Goal: Use online tool/utility: Use online tool/utility

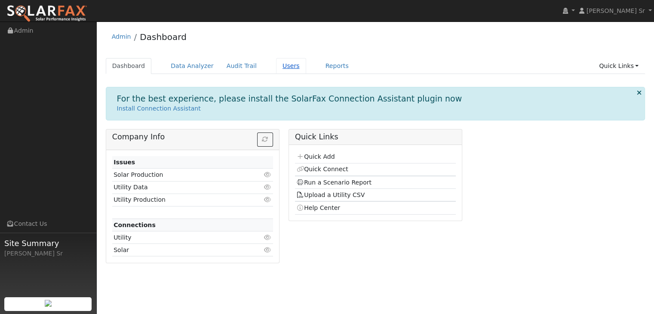
click at [280, 70] on link "Users" at bounding box center [291, 66] width 30 height 16
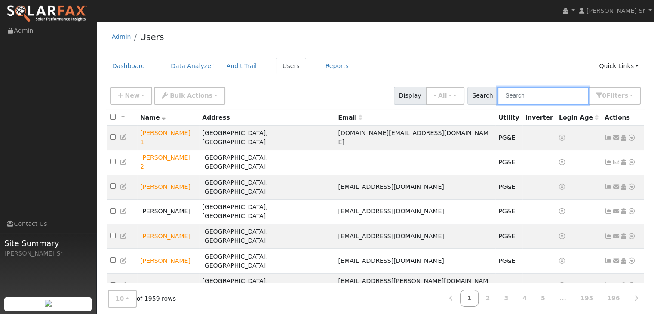
click at [530, 97] on input "text" at bounding box center [542, 96] width 91 height 18
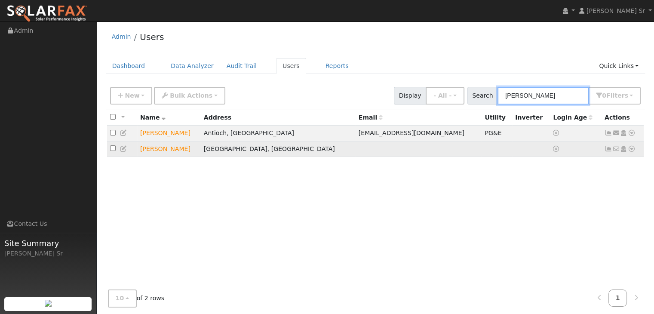
type input "Elizabeth"
click at [629, 147] on icon at bounding box center [632, 149] width 8 height 6
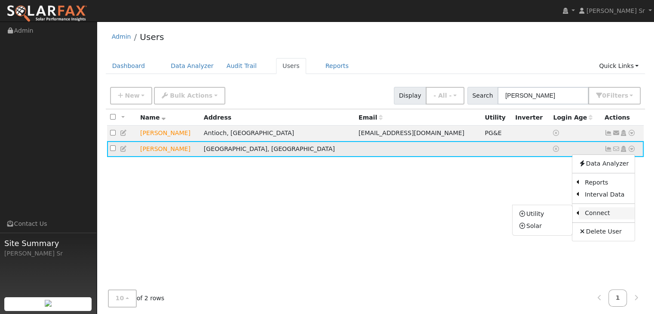
click at [595, 215] on link "Connect" at bounding box center [607, 213] width 56 height 12
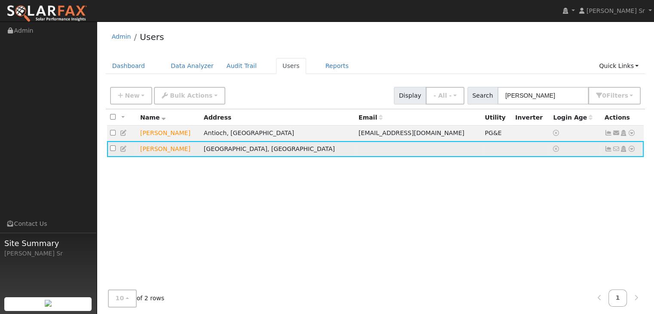
click at [629, 147] on icon at bounding box center [632, 149] width 8 height 6
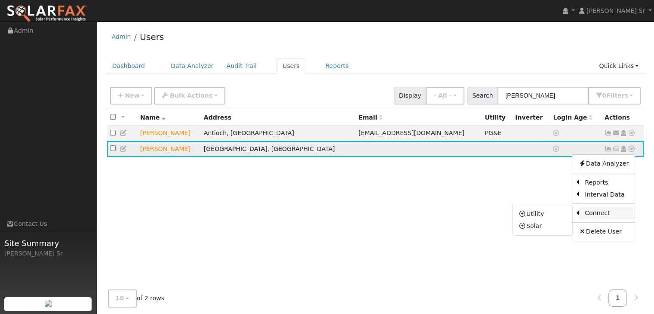
click at [589, 214] on link "Connect" at bounding box center [607, 213] width 56 height 12
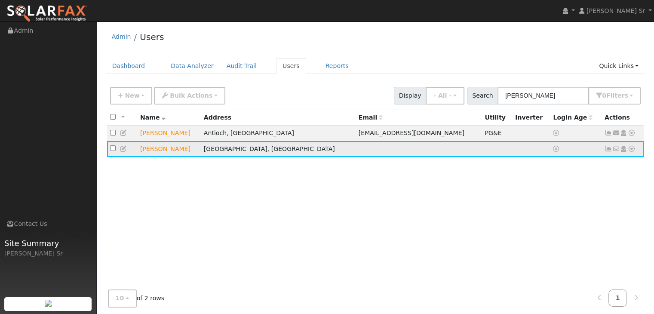
click at [631, 148] on icon at bounding box center [632, 149] width 8 height 6
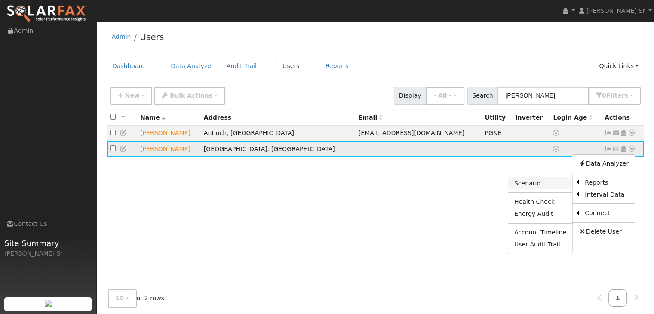
click at [537, 186] on link "Scenario" at bounding box center [540, 183] width 64 height 12
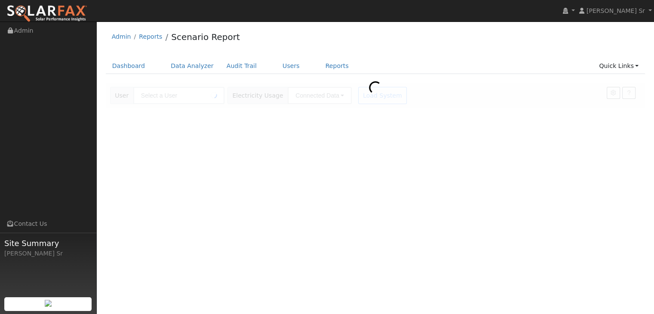
type input "[PERSON_NAME]"
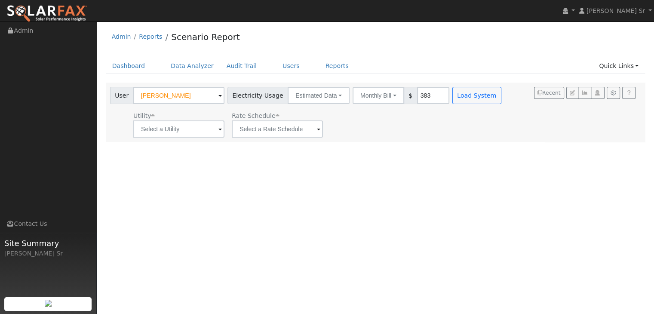
click at [218, 129] on span at bounding box center [219, 130] width 3 height 10
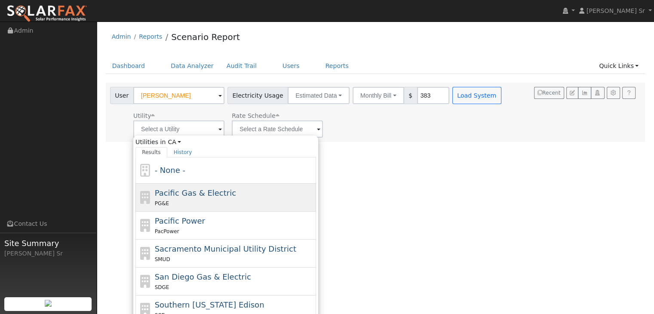
click at [193, 193] on span "Pacific Gas & Electric" at bounding box center [195, 192] width 81 height 9
type input "Pacific Gas & Electric"
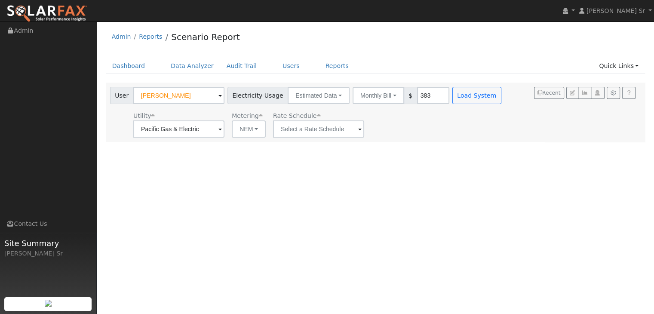
click at [358, 129] on span at bounding box center [359, 130] width 3 height 10
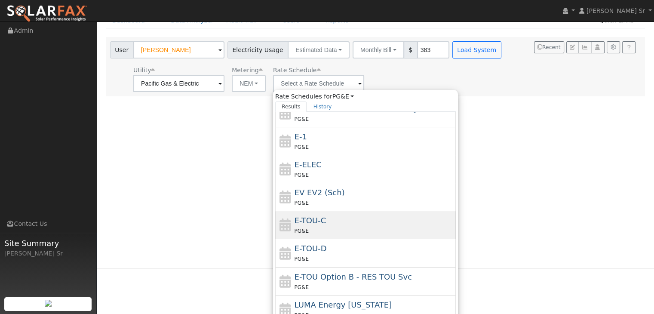
scroll to position [71, 0]
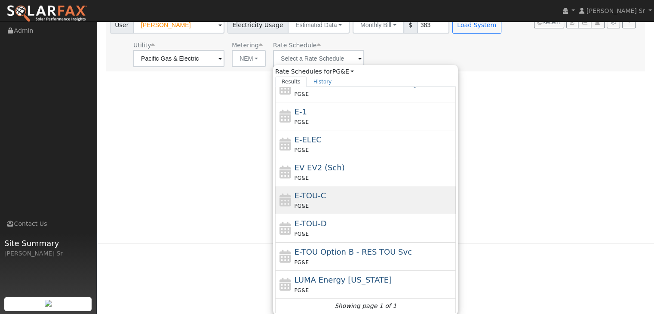
click at [321, 203] on div "PG&E" at bounding box center [375, 205] width 160 height 9
type input "E-TOU-C"
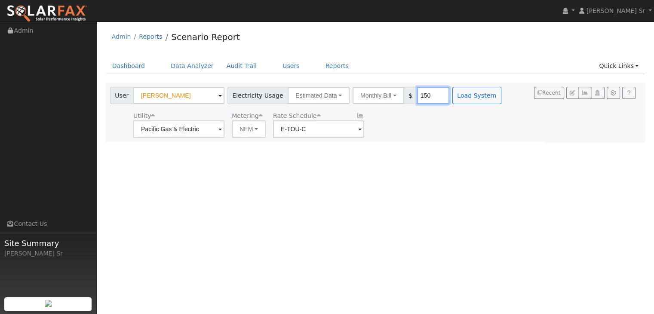
type input "150"
click at [456, 170] on div "User Profile First name Last name Email Email Notifications No Emails No Emails…" at bounding box center [375, 167] width 557 height 292
drag, startPoint x: 466, startPoint y: 96, endPoint x: 445, endPoint y: 96, distance: 21.5
click at [452, 96] on button "Load System" at bounding box center [476, 95] width 49 height 17
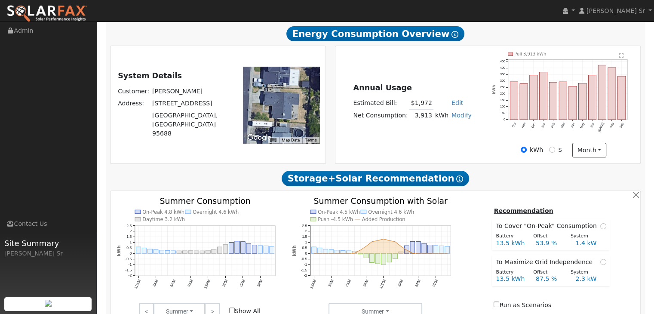
type input "0"
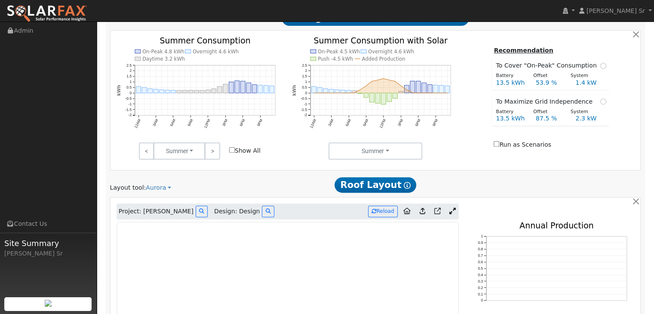
scroll to position [330, 0]
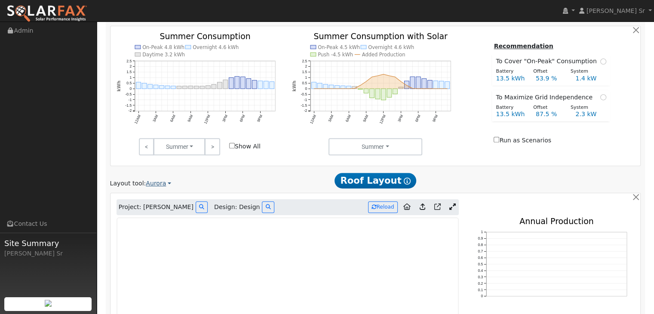
click at [153, 179] on link "Aurora" at bounding box center [158, 183] width 25 height 9
click at [163, 217] on link "Aurora" at bounding box center [174, 223] width 60 height 12
click at [153, 179] on link "Aurora" at bounding box center [158, 183] width 25 height 9
click at [163, 217] on link "Aurora" at bounding box center [174, 223] width 60 height 12
click at [153, 179] on link "Aurora" at bounding box center [158, 183] width 25 height 9
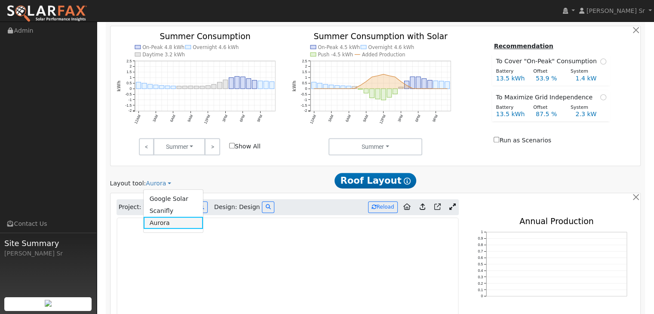
click at [154, 217] on link "Aurora" at bounding box center [174, 223] width 60 height 12
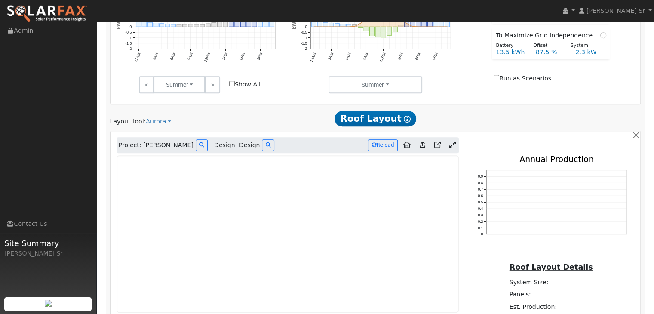
scroll to position [397, 0]
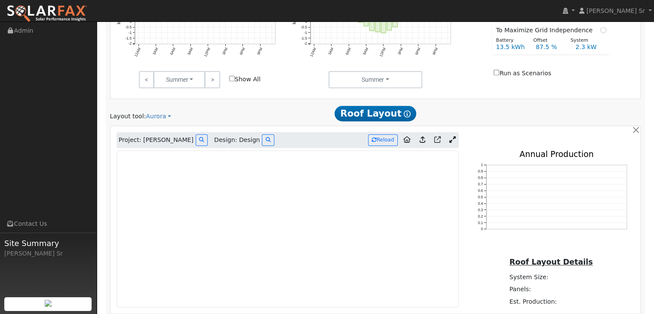
click at [449, 134] on link at bounding box center [452, 140] width 12 height 13
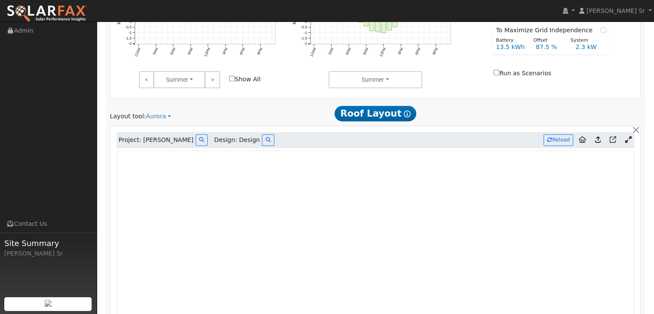
click at [453, 132] on div "Project: Elizabeth Sumner Design: Design Reload" at bounding box center [376, 140] width 518 height 16
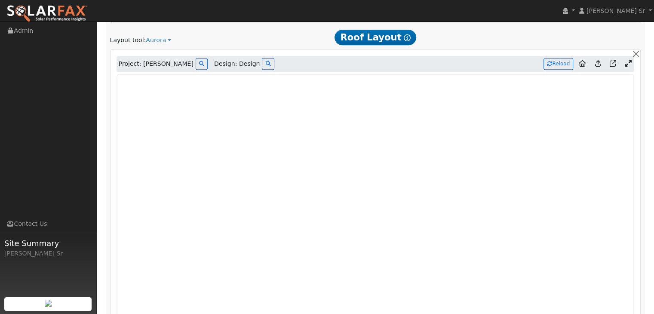
scroll to position [478, 0]
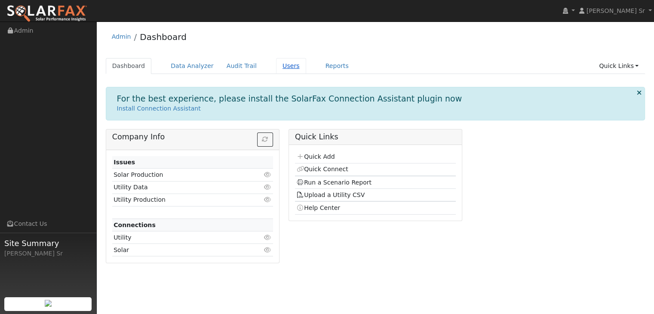
click at [276, 66] on link "Users" at bounding box center [291, 66] width 30 height 16
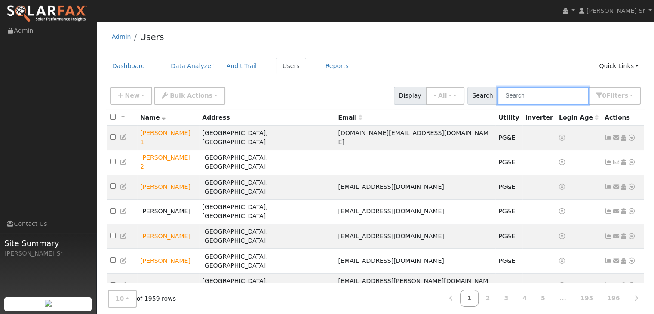
click at [523, 99] on input "text" at bounding box center [542, 96] width 91 height 18
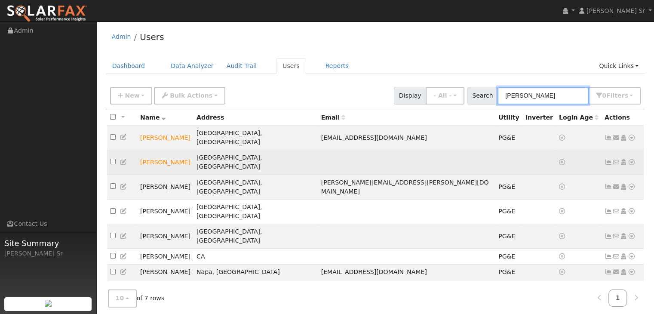
type input "[PERSON_NAME]"
click at [630, 159] on icon at bounding box center [632, 162] width 8 height 6
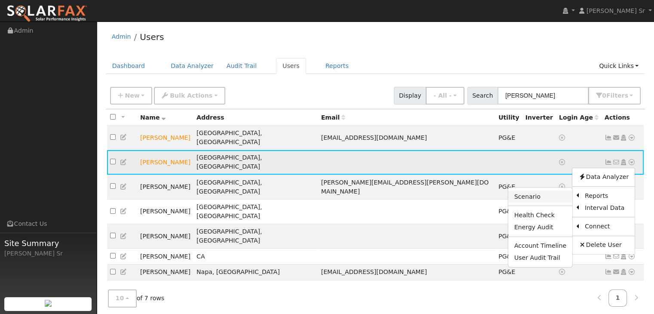
click at [540, 190] on link "Scenario" at bounding box center [540, 196] width 64 height 12
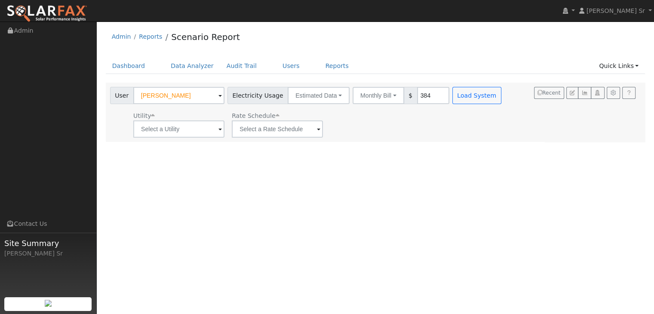
click at [430, 95] on input "384" at bounding box center [433, 95] width 32 height 17
type input "3"
type input "200"
click at [485, 135] on div "Utility Rate Schedule" at bounding box center [306, 122] width 396 height 29
drag, startPoint x: 467, startPoint y: 93, endPoint x: 455, endPoint y: 98, distance: 12.9
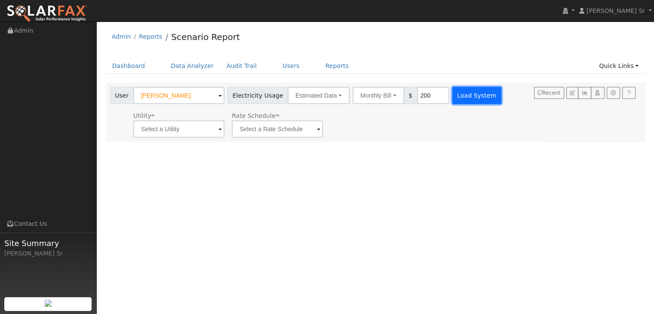
click at [455, 98] on button "Load System" at bounding box center [476, 95] width 49 height 17
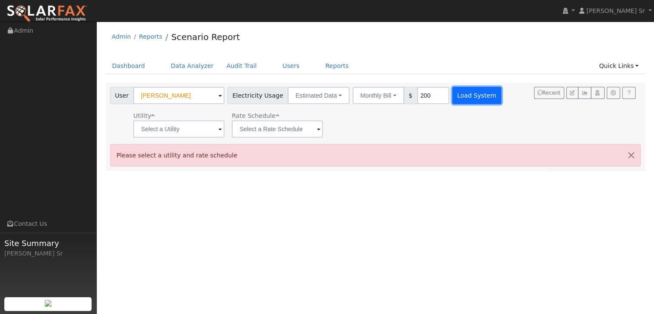
click at [455, 98] on button "Load System" at bounding box center [476, 95] width 49 height 17
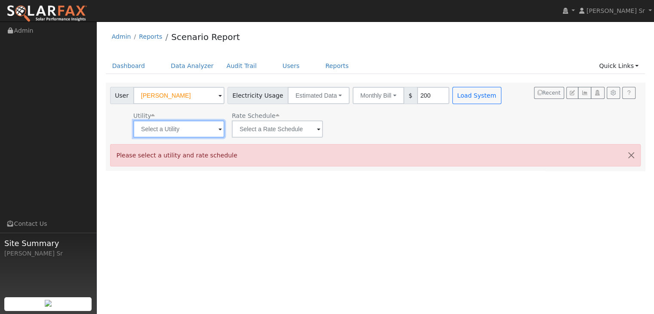
click at [216, 129] on input "text" at bounding box center [178, 128] width 91 height 17
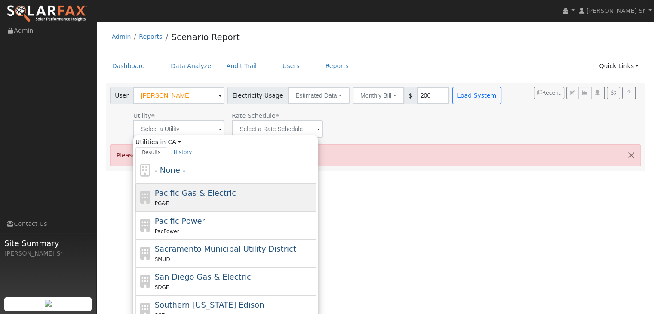
click at [196, 191] on span "Pacific Gas & Electric" at bounding box center [195, 192] width 81 height 9
type input "Pacific Gas & Electric"
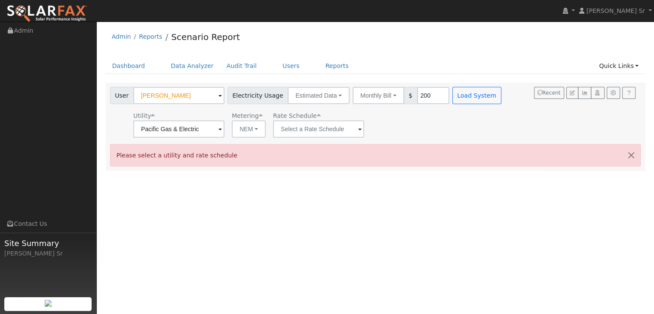
click at [358, 129] on span at bounding box center [359, 130] width 3 height 10
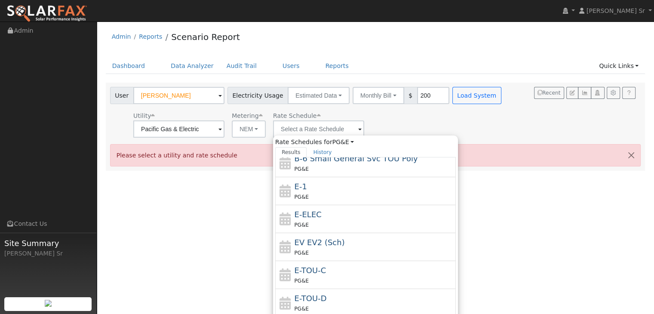
scroll to position [146, 0]
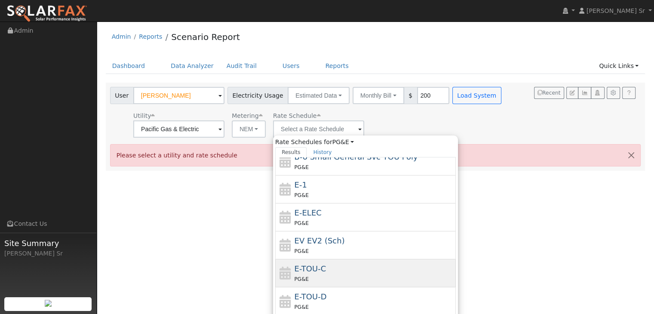
click at [314, 271] on span "E-TOU-C" at bounding box center [311, 268] width 32 height 9
type input "E-TOU-C"
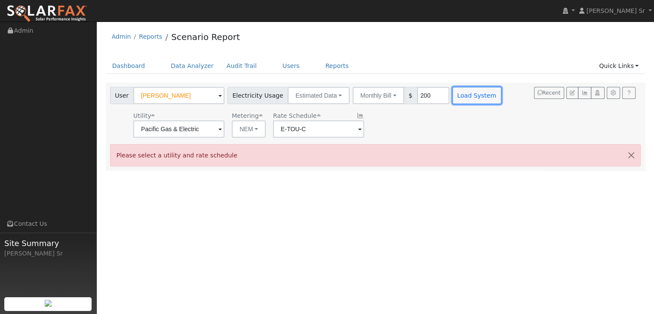
drag, startPoint x: 464, startPoint y: 94, endPoint x: 451, endPoint y: 94, distance: 12.9
click at [452, 94] on button "Load System" at bounding box center [476, 95] width 49 height 17
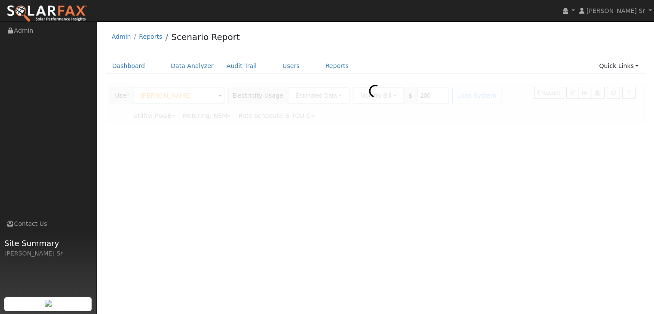
click at [451, 95] on div at bounding box center [376, 104] width 540 height 42
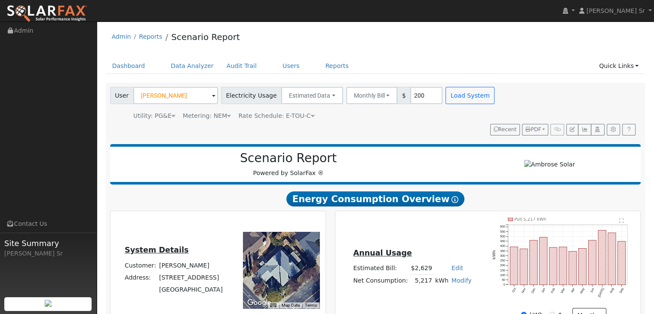
type input "0"
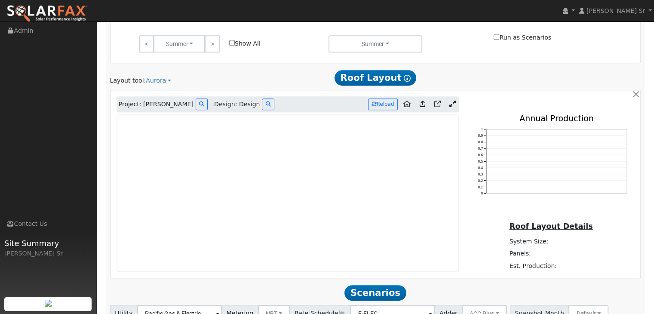
scroll to position [275, 0]
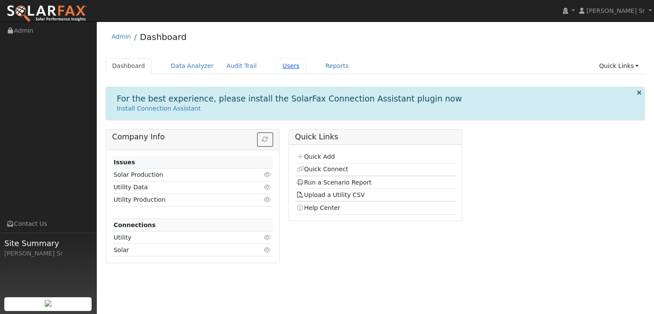
click at [279, 66] on link "Users" at bounding box center [291, 66] width 30 height 16
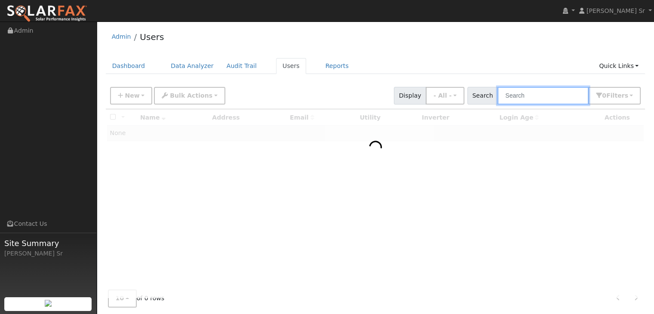
click at [522, 96] on input "text" at bounding box center [542, 96] width 91 height 18
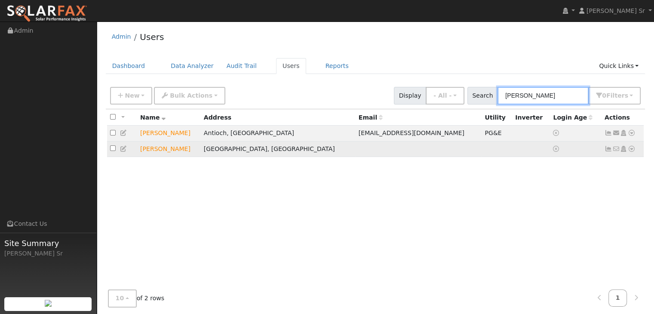
type input "elizabeth"
click at [633, 150] on icon at bounding box center [632, 149] width 8 height 6
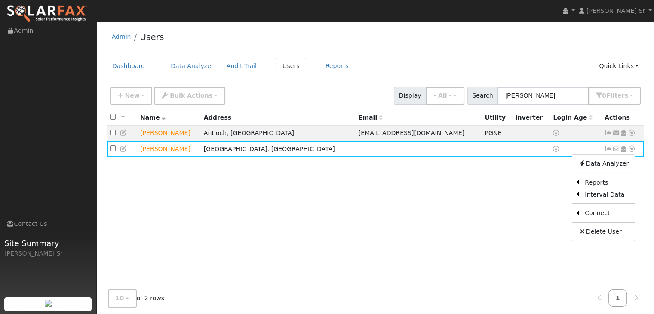
drag, startPoint x: 605, startPoint y: 164, endPoint x: 598, endPoint y: 165, distance: 7.0
click at [598, 165] on link "Data Analyzer" at bounding box center [603, 164] width 62 height 12
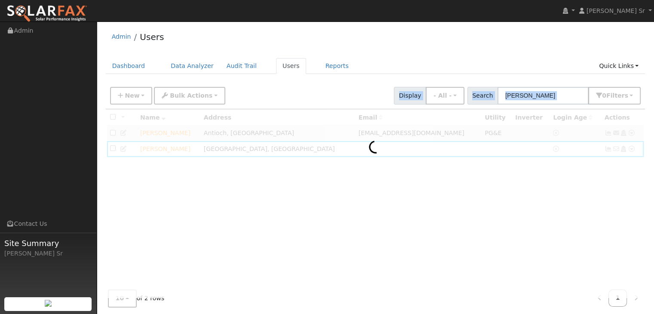
click at [598, 165] on div at bounding box center [376, 203] width 540 height 188
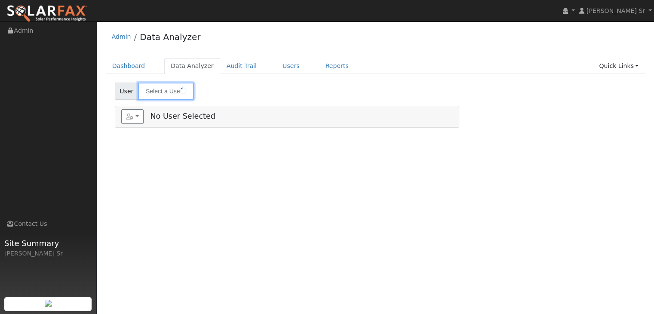
type input "[PERSON_NAME]"
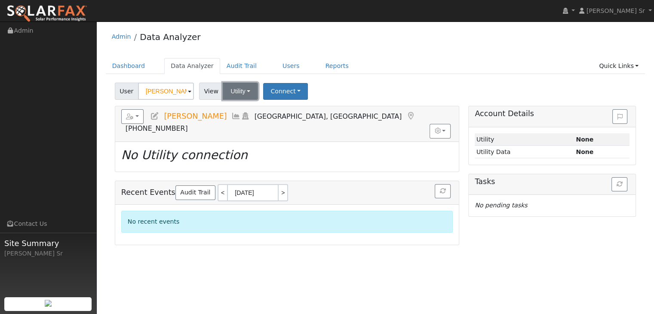
click at [244, 89] on button "Utility" at bounding box center [240, 91] width 35 height 17
click at [234, 114] on link "Utility" at bounding box center [251, 110] width 60 height 12
drag, startPoint x: 278, startPoint y: 94, endPoint x: 273, endPoint y: 92, distance: 5.8
click at [273, 92] on button "Connect" at bounding box center [285, 91] width 45 height 17
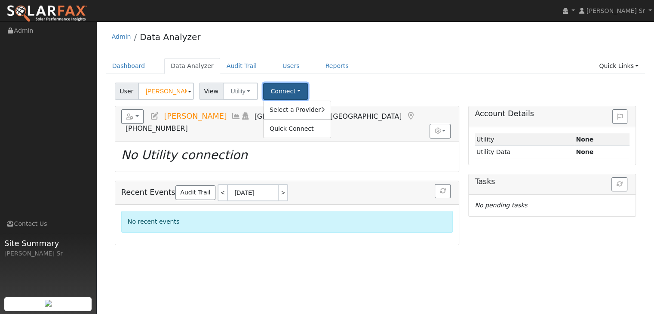
click at [273, 92] on button "Connect" at bounding box center [285, 91] width 45 height 17
click at [279, 91] on button "Connect" at bounding box center [285, 91] width 45 height 17
click at [285, 107] on link "Select a Provider" at bounding box center [297, 110] width 67 height 12
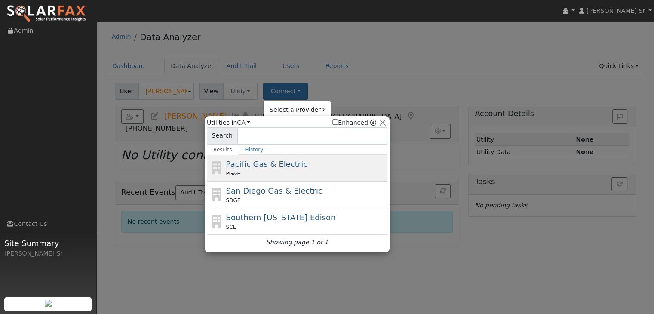
click at [252, 166] on span "Pacific Gas & Electric" at bounding box center [266, 164] width 81 height 9
